Goal: Check status: Check status

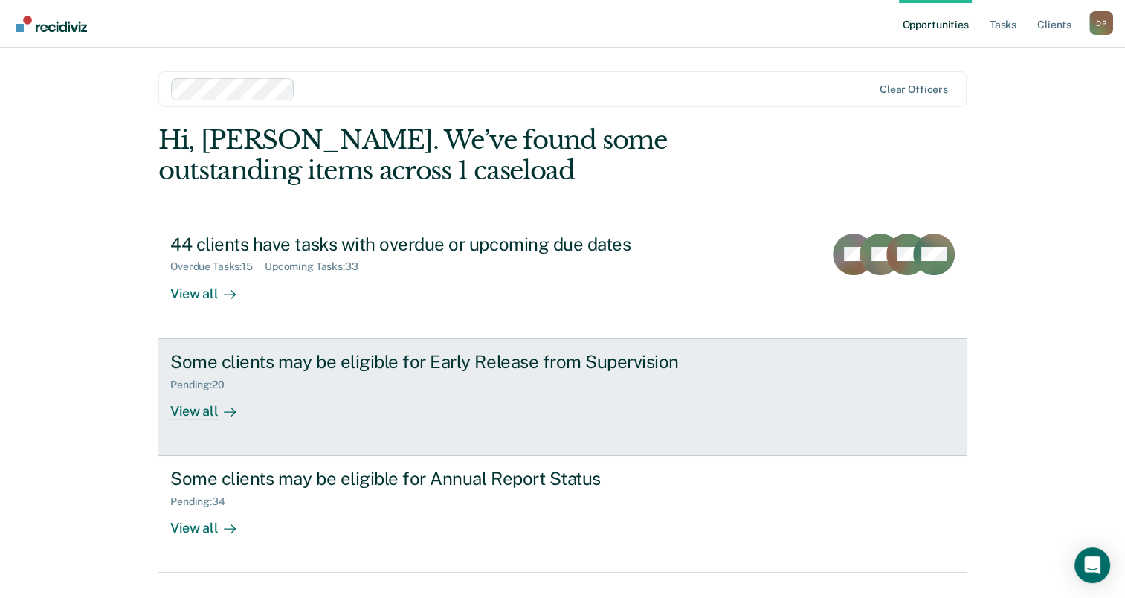
click at [447, 357] on div "Some clients may be eligible for Early Release from Supervision" at bounding box center [431, 362] width 522 height 22
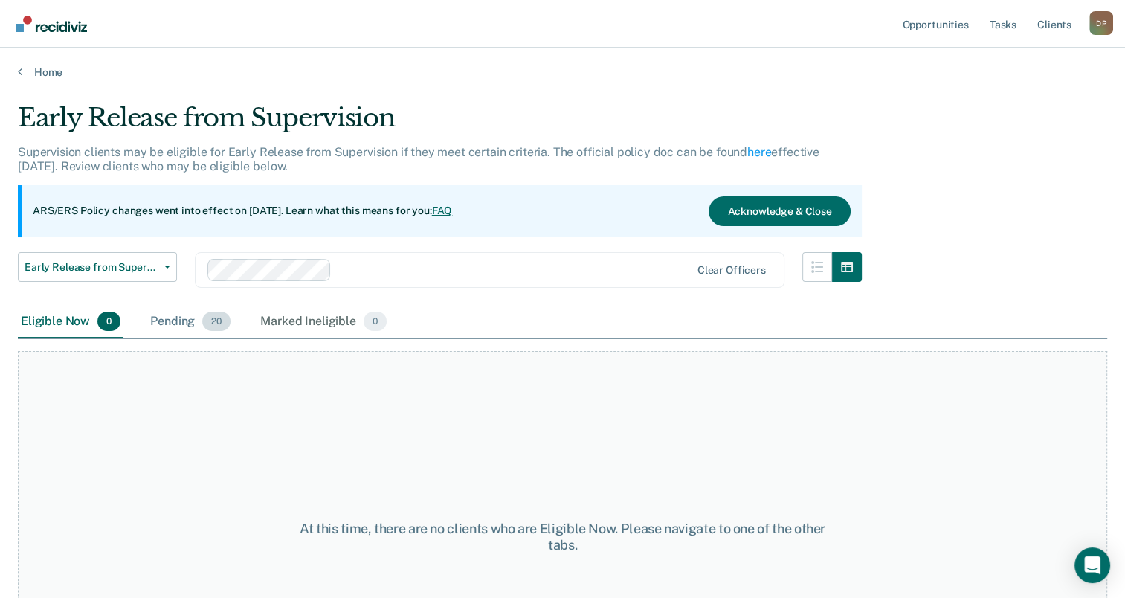
click at [170, 316] on div "Pending 20" at bounding box center [190, 322] width 86 height 33
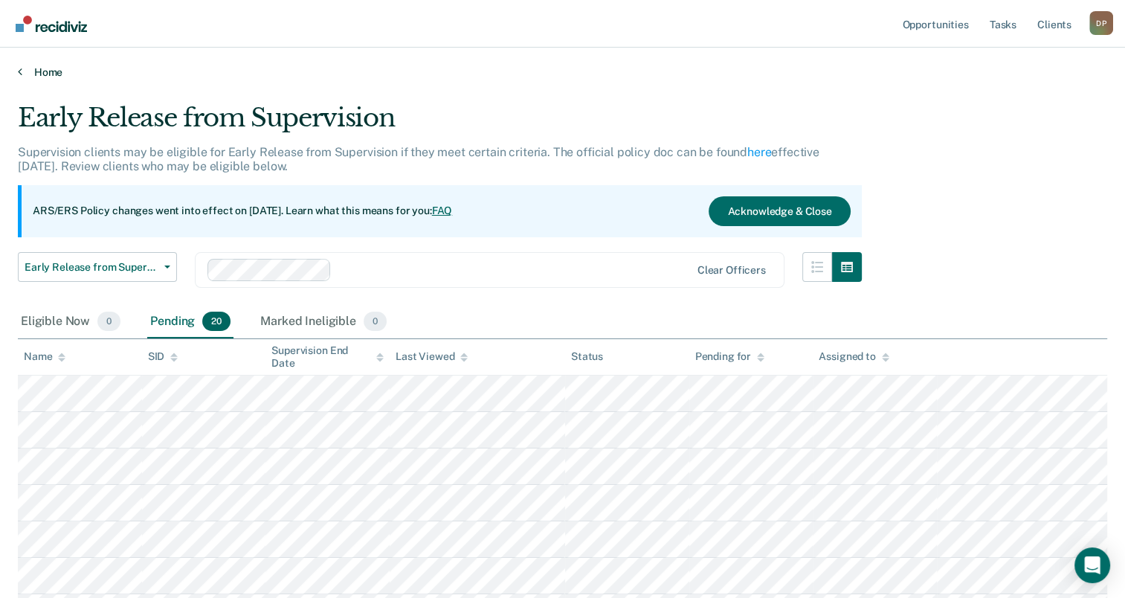
click at [21, 74] on icon at bounding box center [20, 71] width 4 height 12
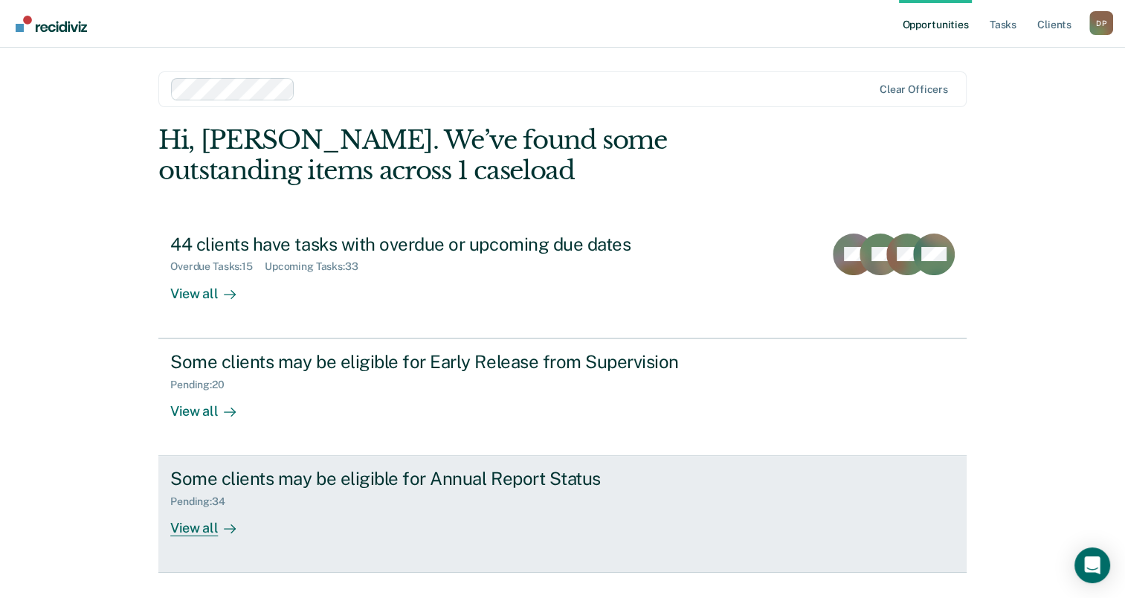
click at [343, 504] on div "Pending : 34" at bounding box center [431, 498] width 522 height 19
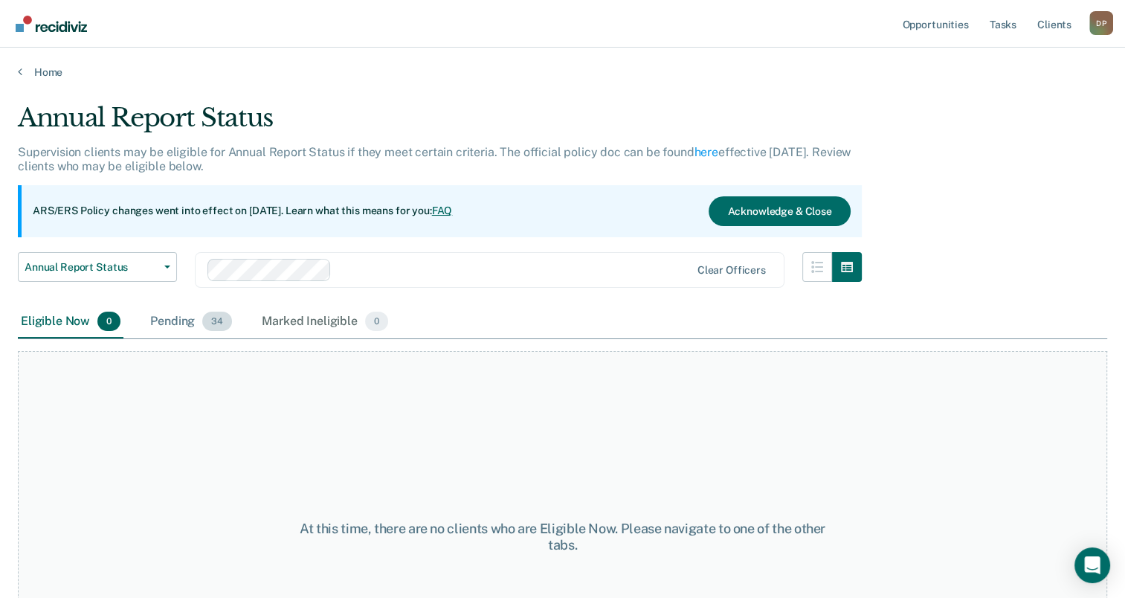
click at [201, 321] on div "Pending 34" at bounding box center [191, 322] width 88 height 33
